Goal: Find specific page/section: Find specific page/section

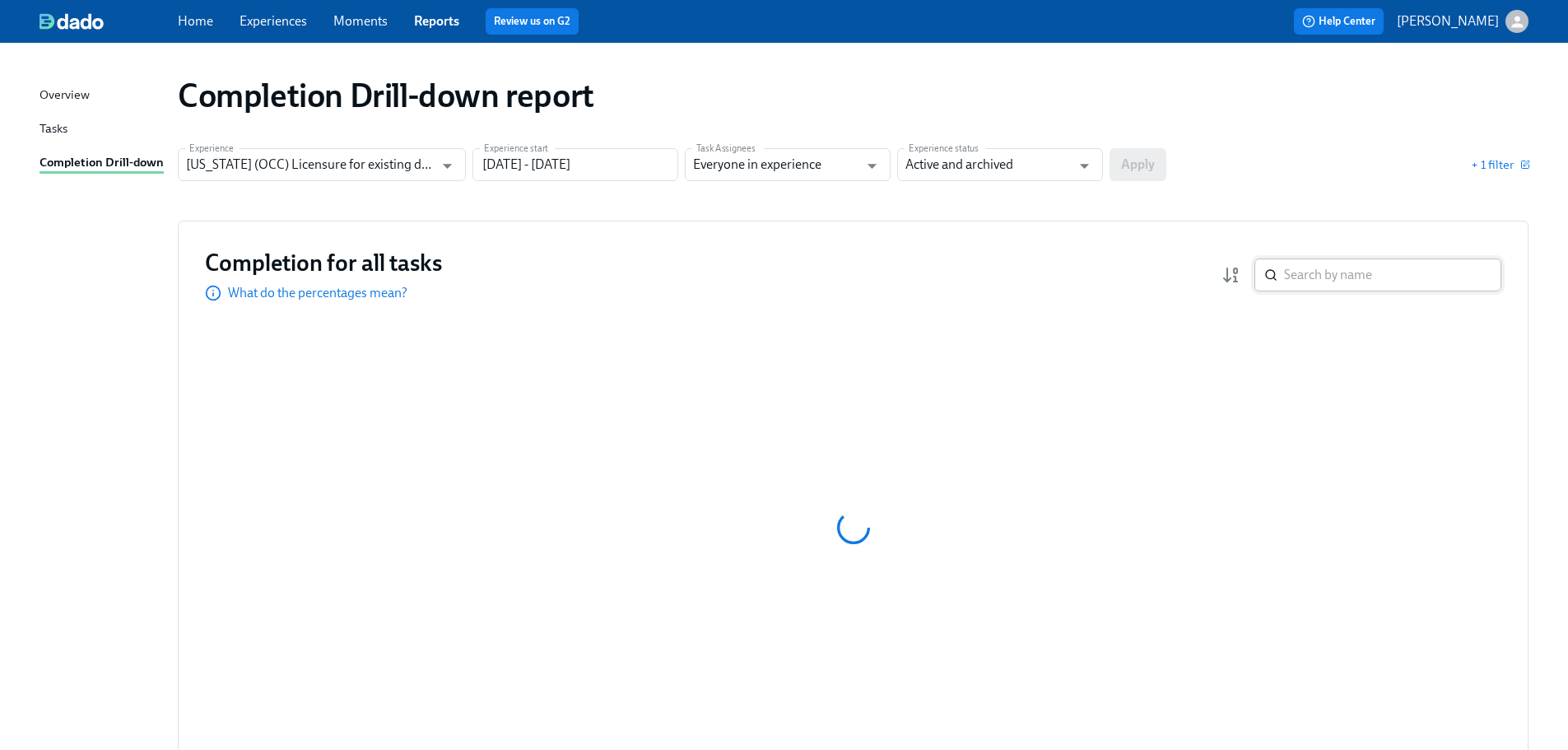
click at [1335, 283] on input "search" at bounding box center [1393, 275] width 217 height 33
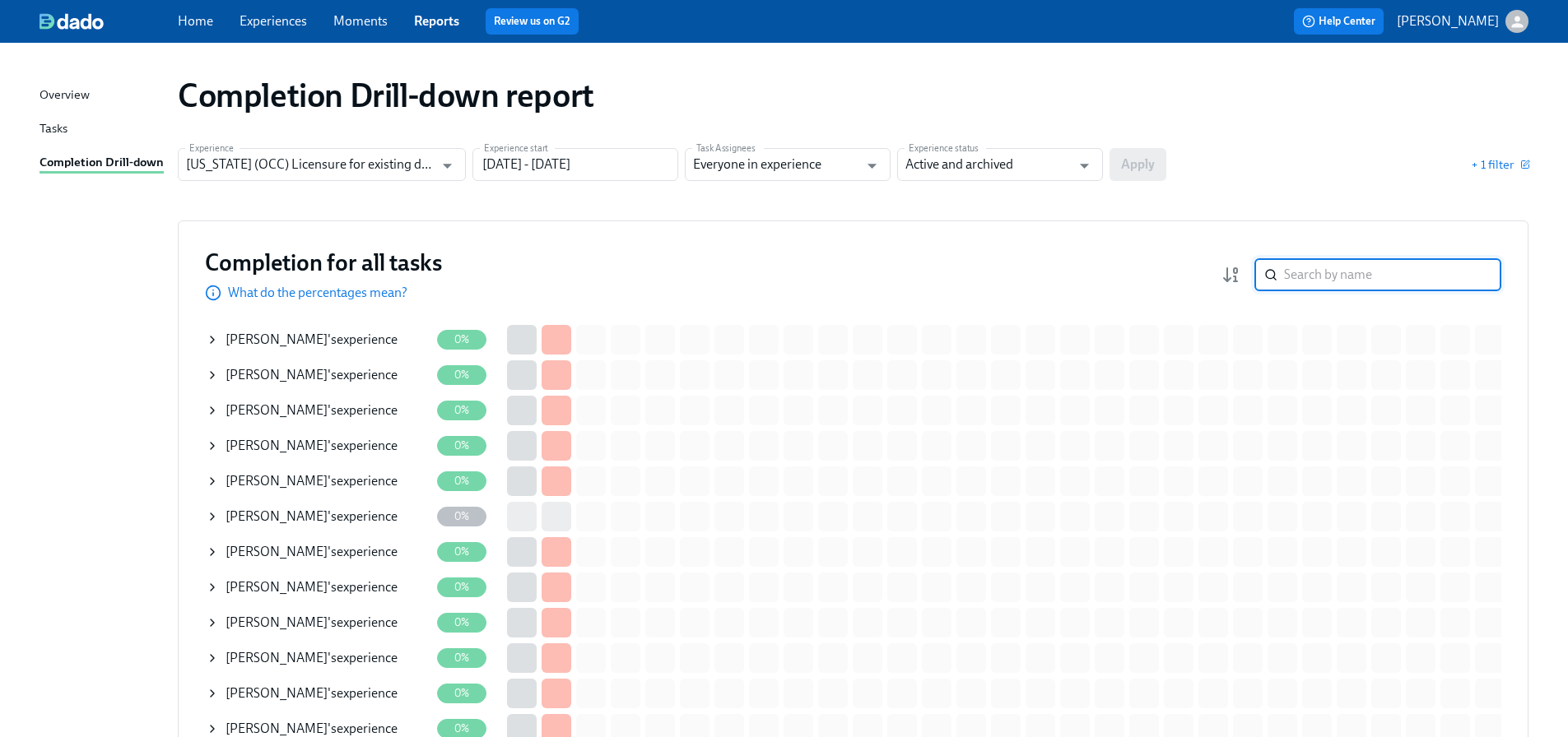
click at [1464, 281] on input "search" at bounding box center [1393, 275] width 217 height 33
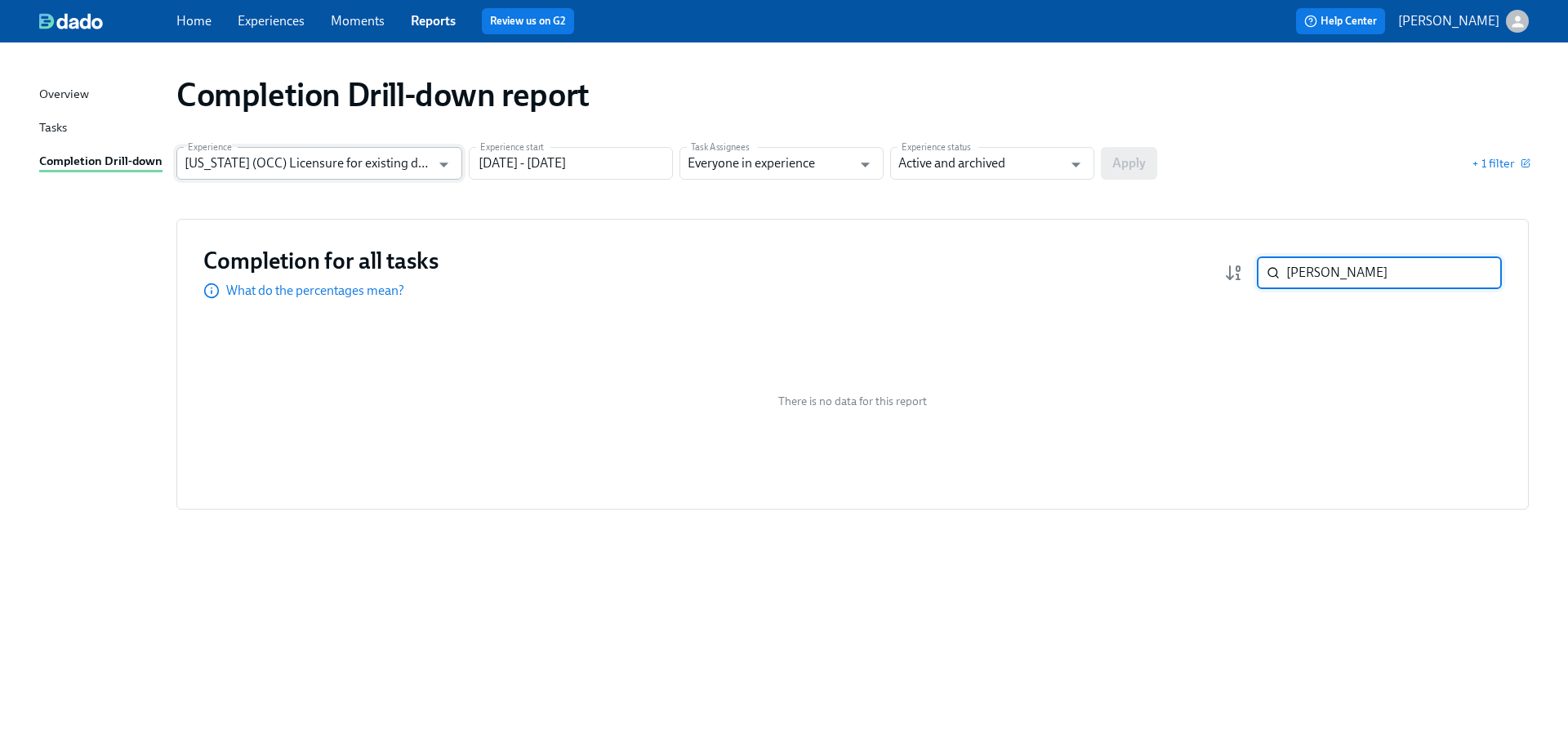
type input "[PERSON_NAME]"
click at [282, 166] on input "[US_STATE] (OCC) Licensure for existing doctors" at bounding box center [307, 163] width 246 height 33
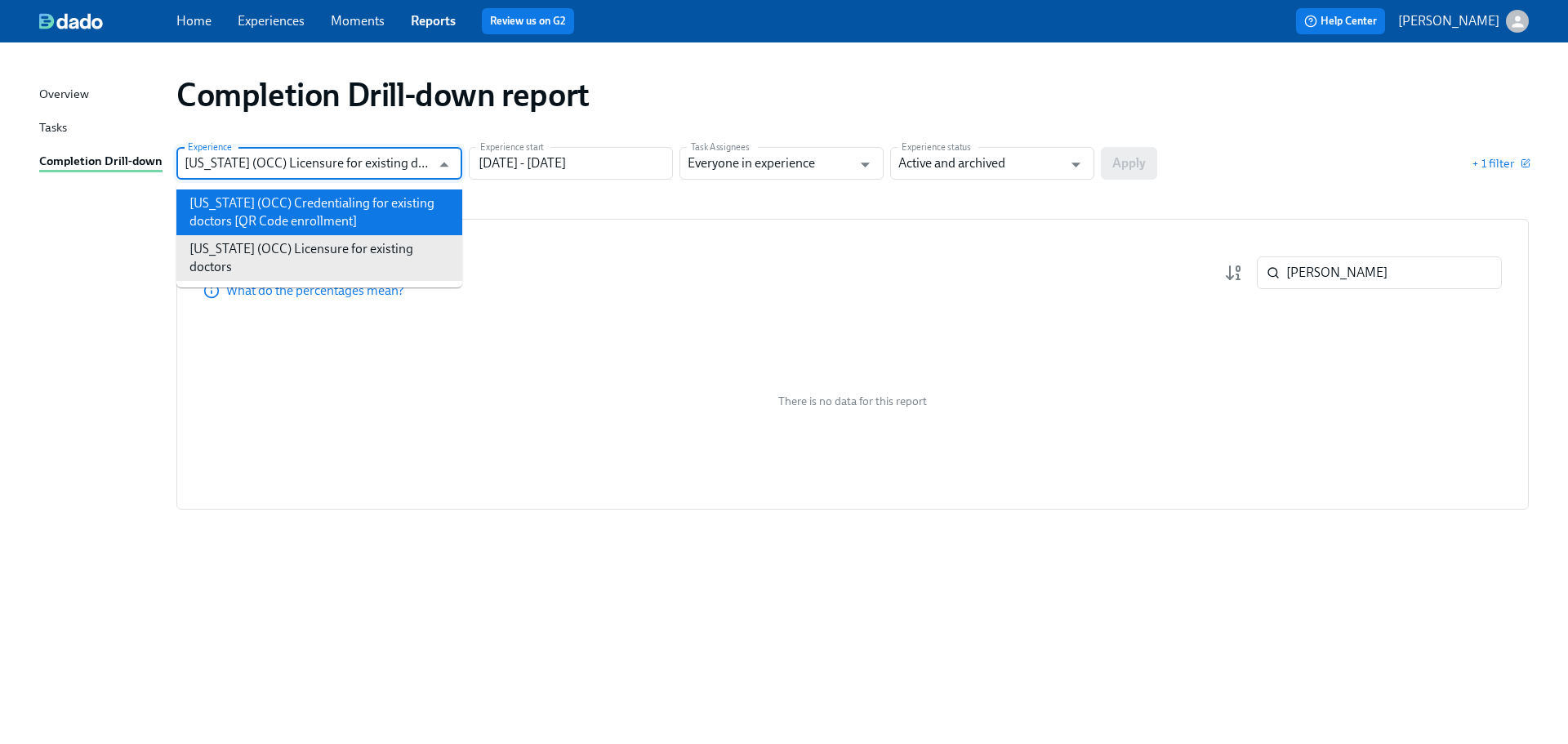
click at [285, 204] on li "[US_STATE] (OCC) Credentialing for existing doctors [QR Code enrollment]" at bounding box center [319, 212] width 285 height 46
type input "[US_STATE] (OCC) Credentialing for existing doctors [QR Code enrollment]"
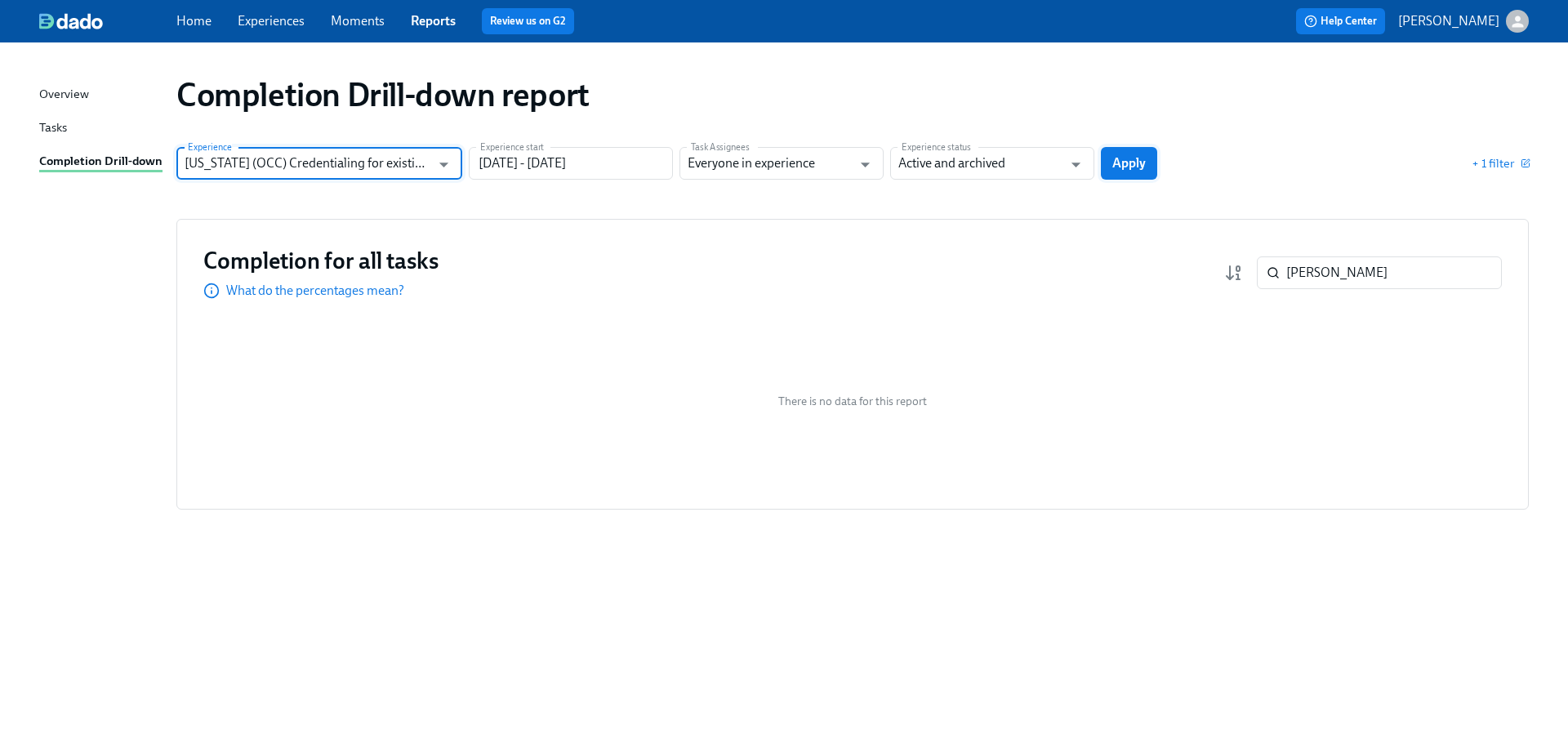
click at [1132, 166] on span "Apply" at bounding box center [1129, 162] width 34 height 16
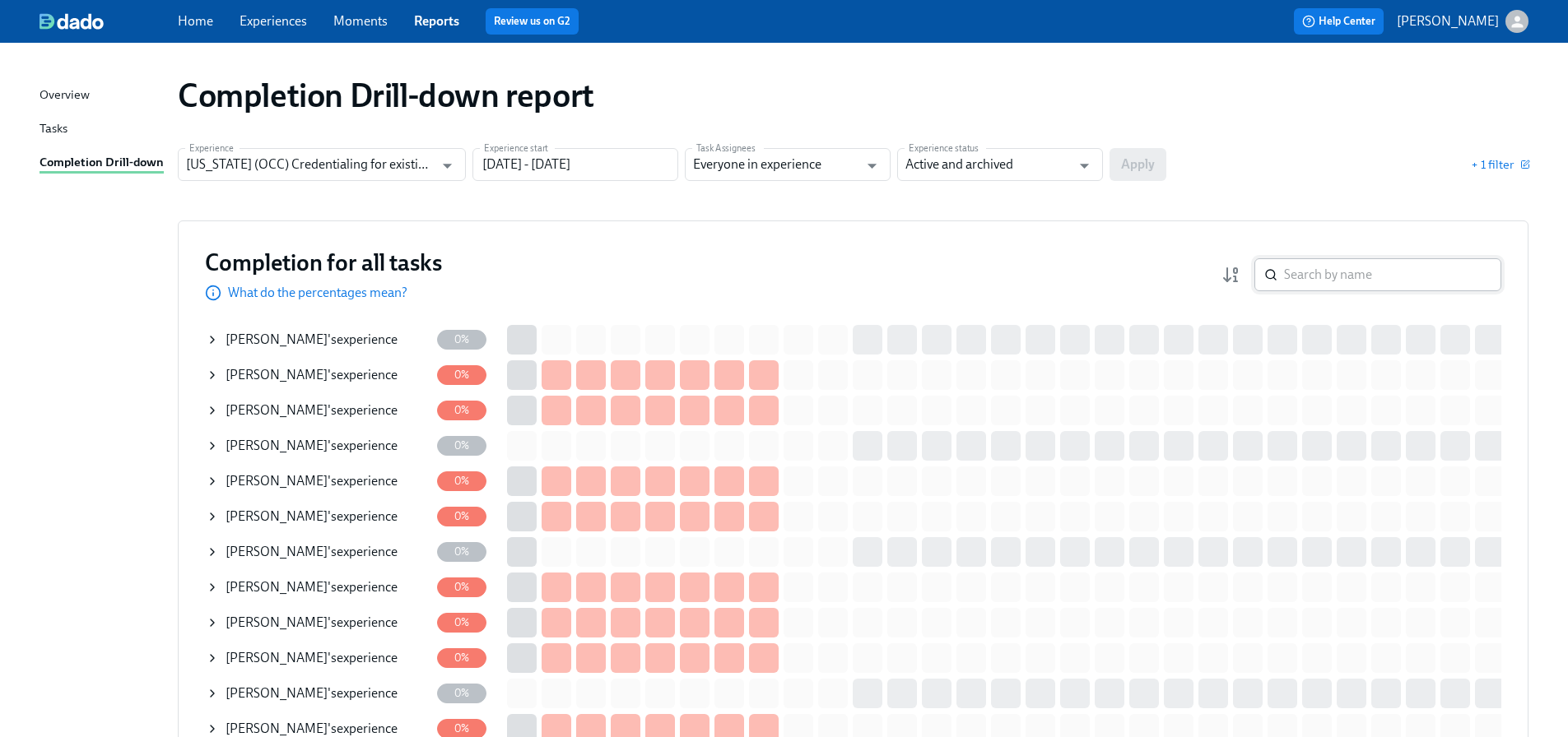
click at [1316, 274] on input "search" at bounding box center [1393, 275] width 217 height 33
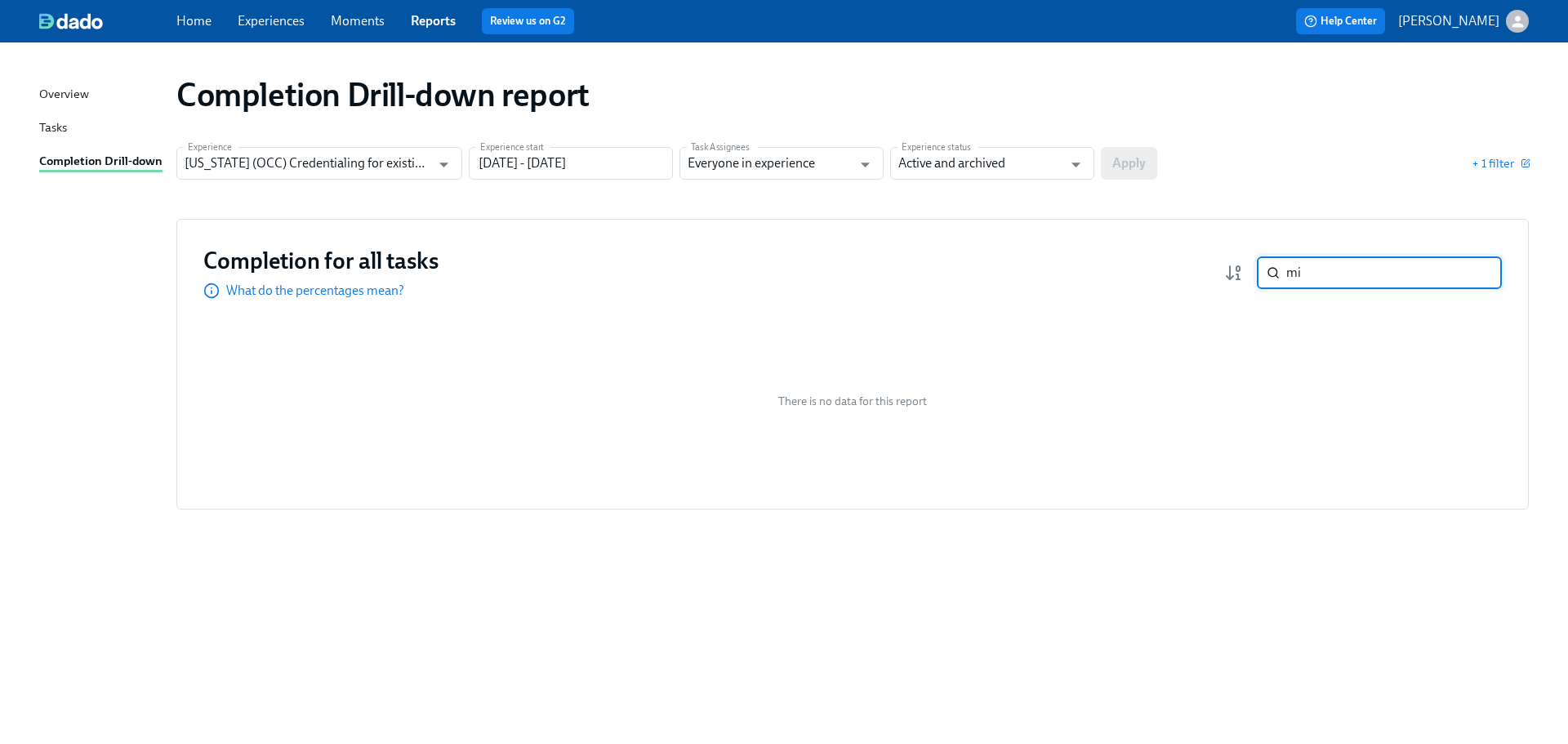
type input "m"
